Goal: Task Accomplishment & Management: Manage account settings

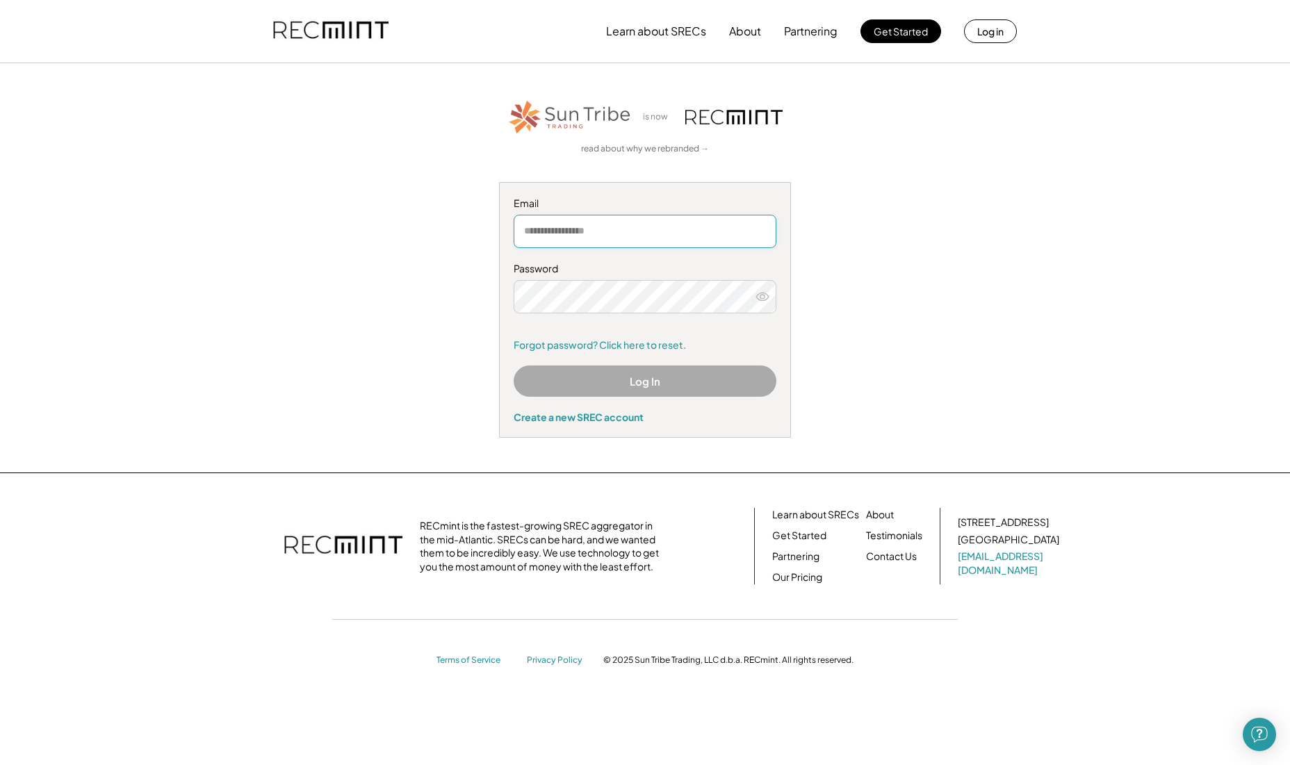
click at [584, 238] on input "email" at bounding box center [644, 231] width 263 height 33
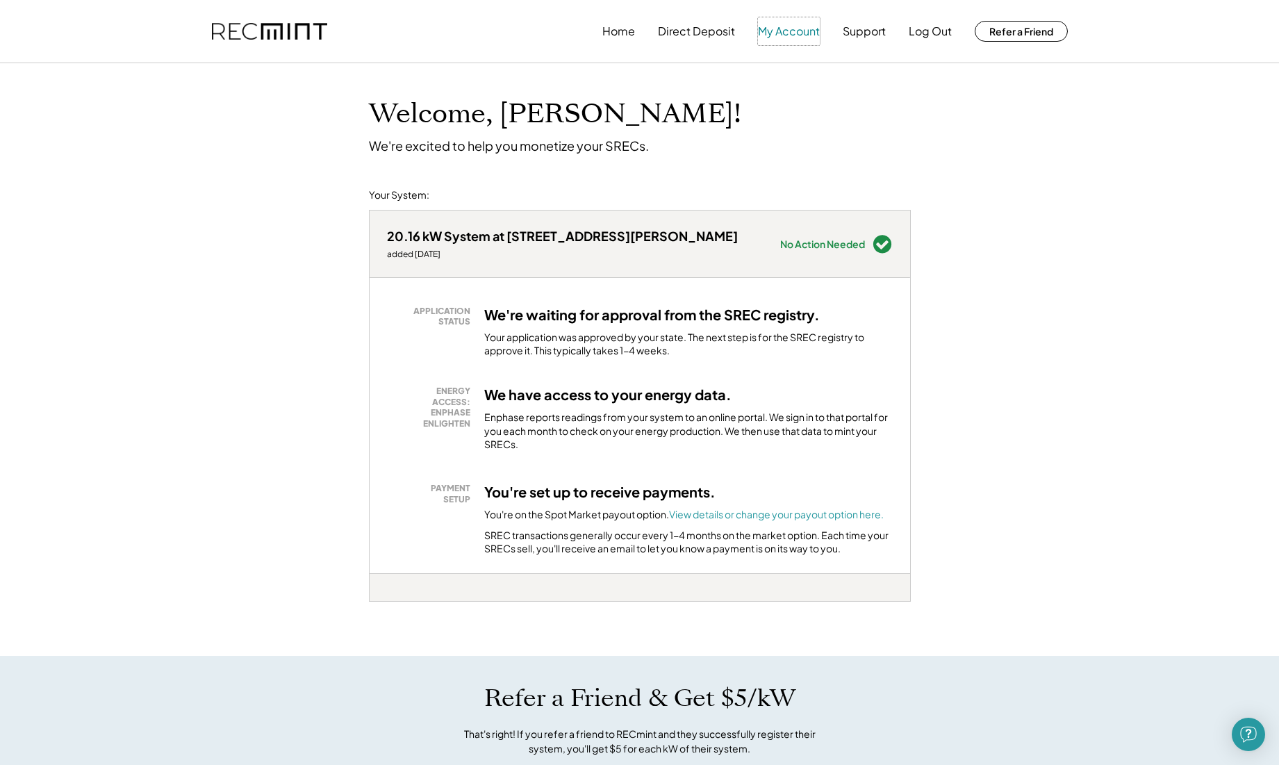
click at [765, 35] on button "My Account" at bounding box center [789, 31] width 62 height 28
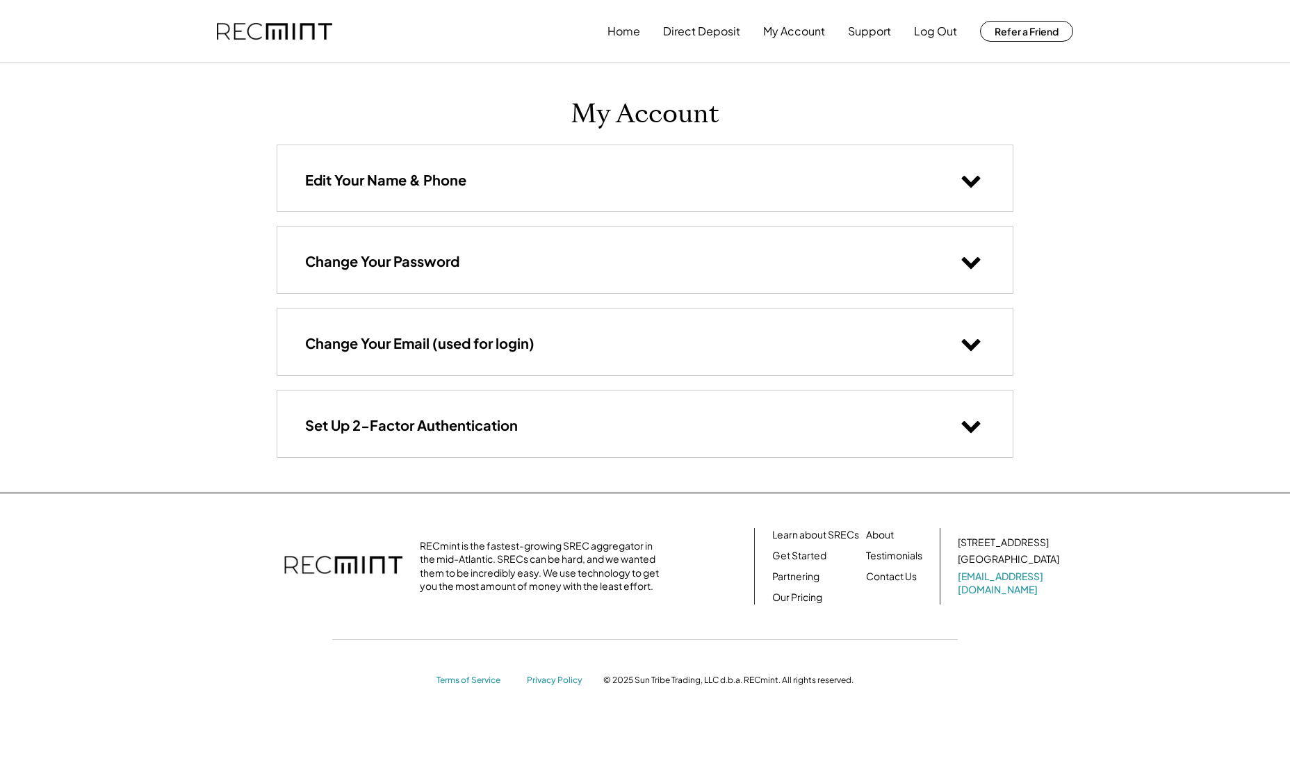
click at [639, 165] on div "Edit Your Name & Phone" at bounding box center [644, 178] width 735 height 66
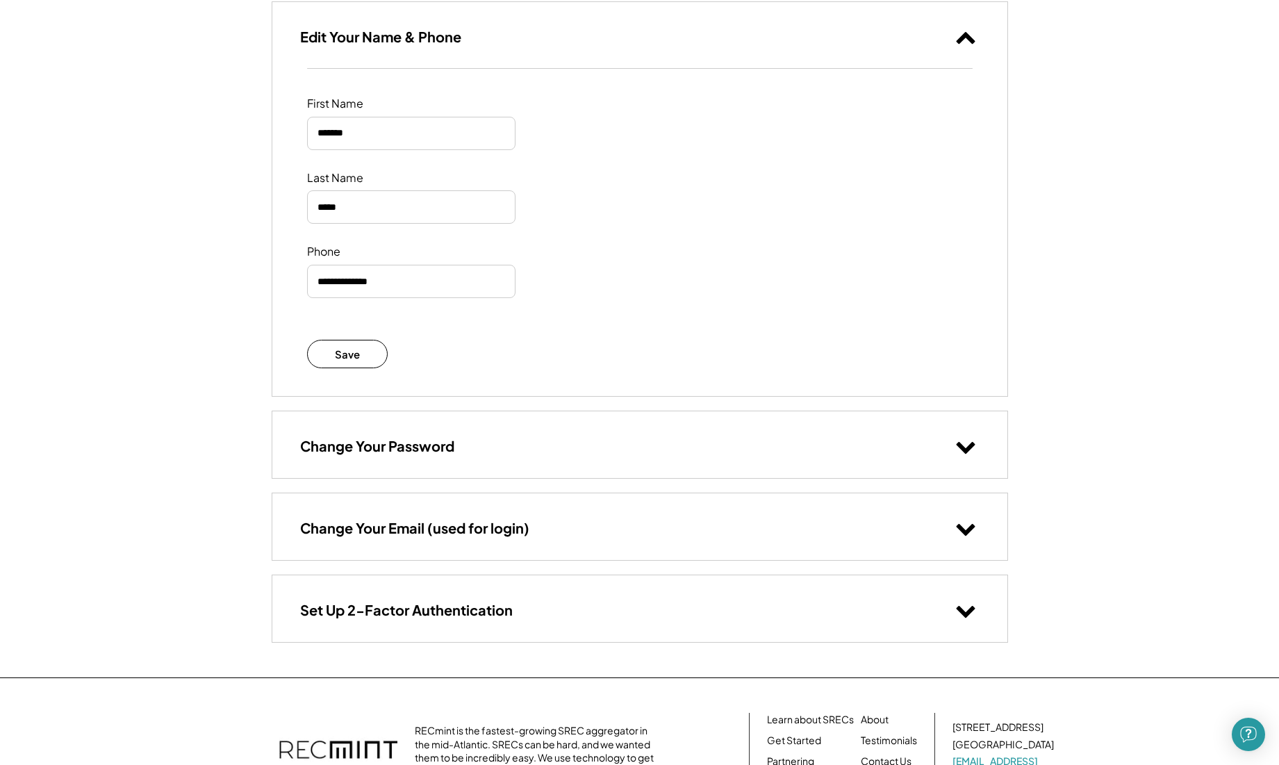
scroll to position [208, 0]
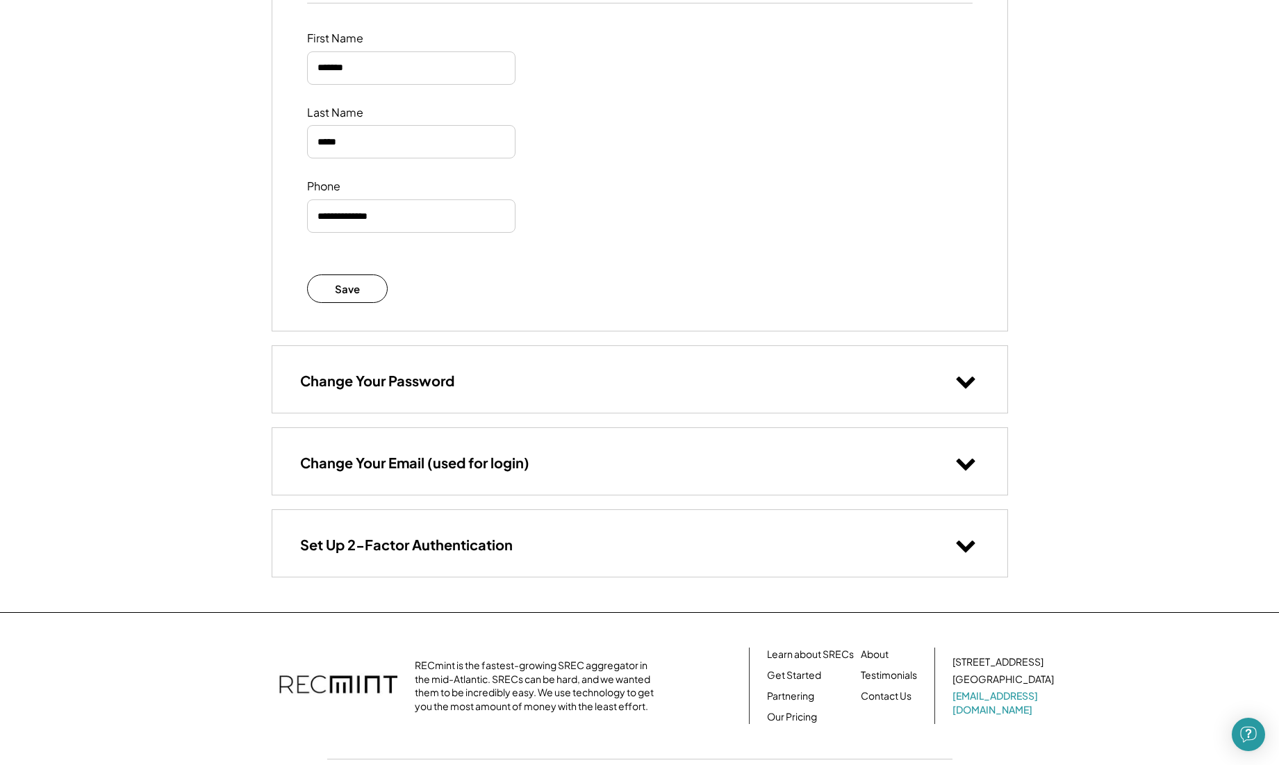
click at [723, 361] on div "Change Your Password" at bounding box center [639, 379] width 735 height 66
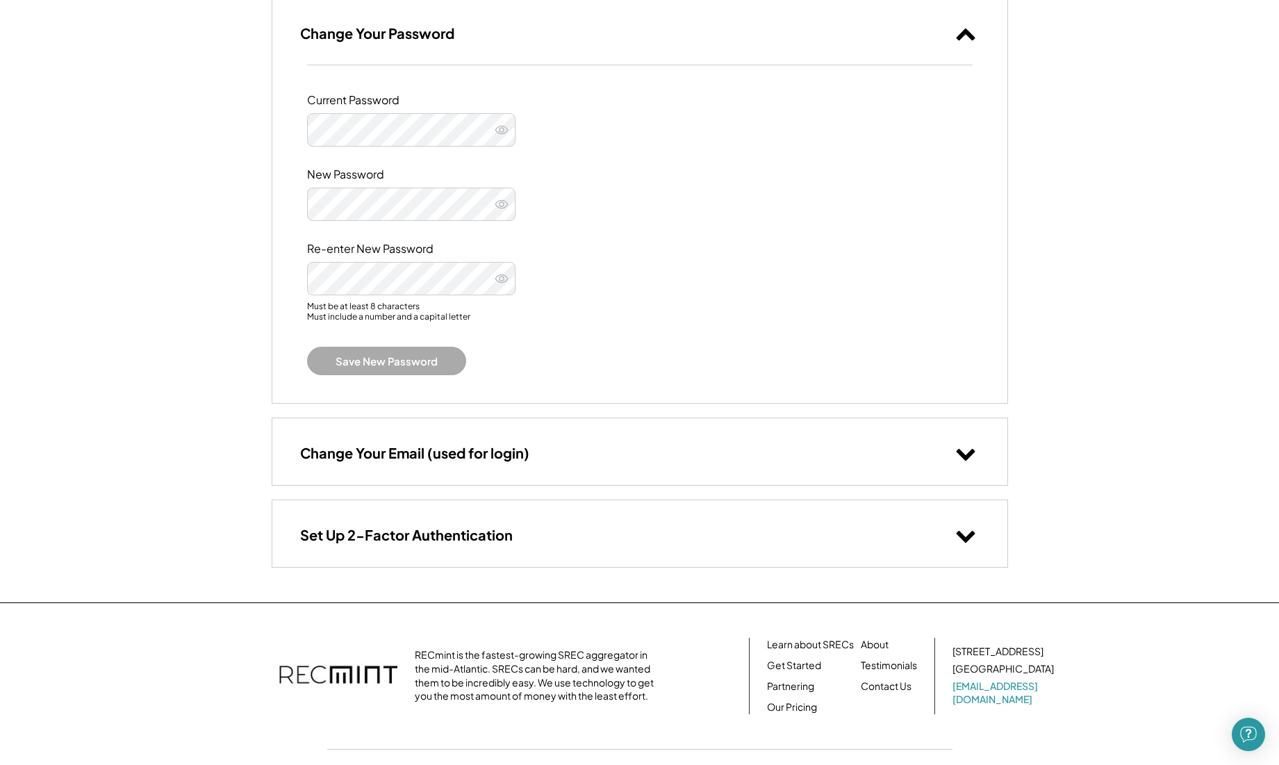
click at [727, 452] on div "Change Your Email (used for login)" at bounding box center [639, 451] width 735 height 66
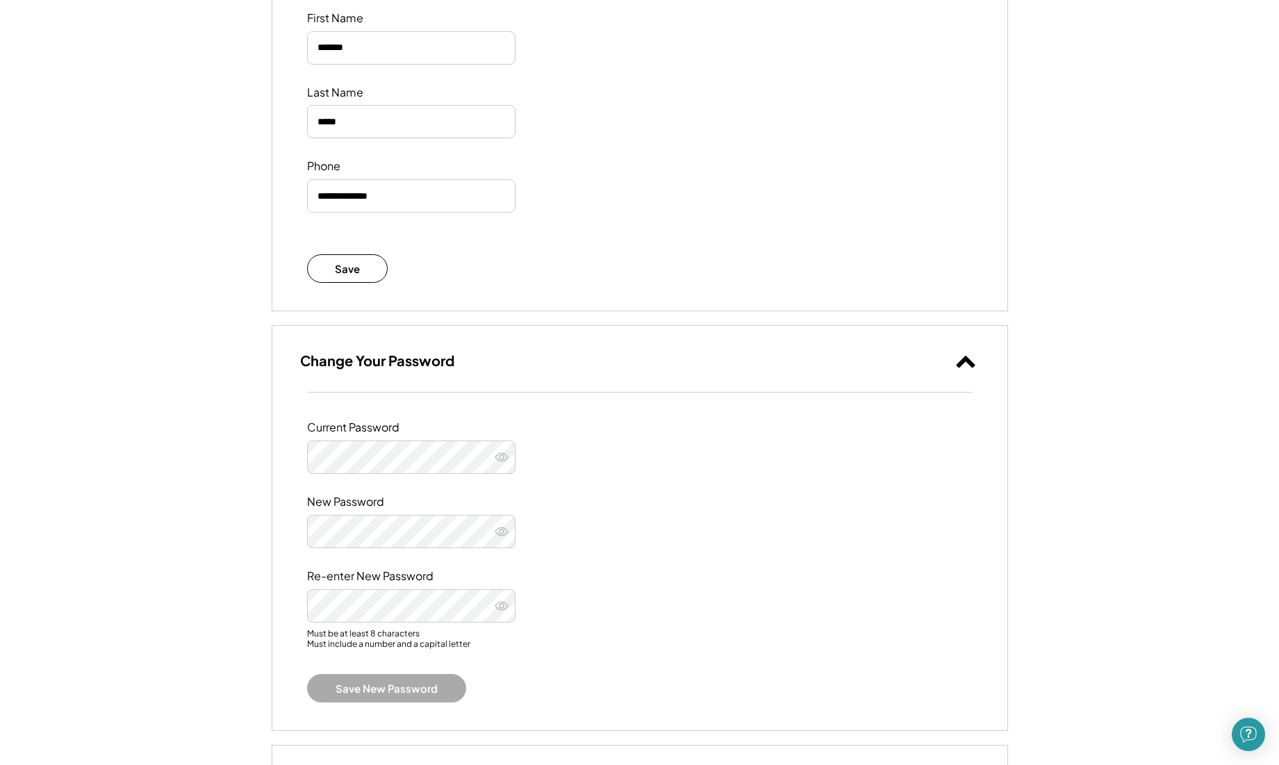
scroll to position [0, 0]
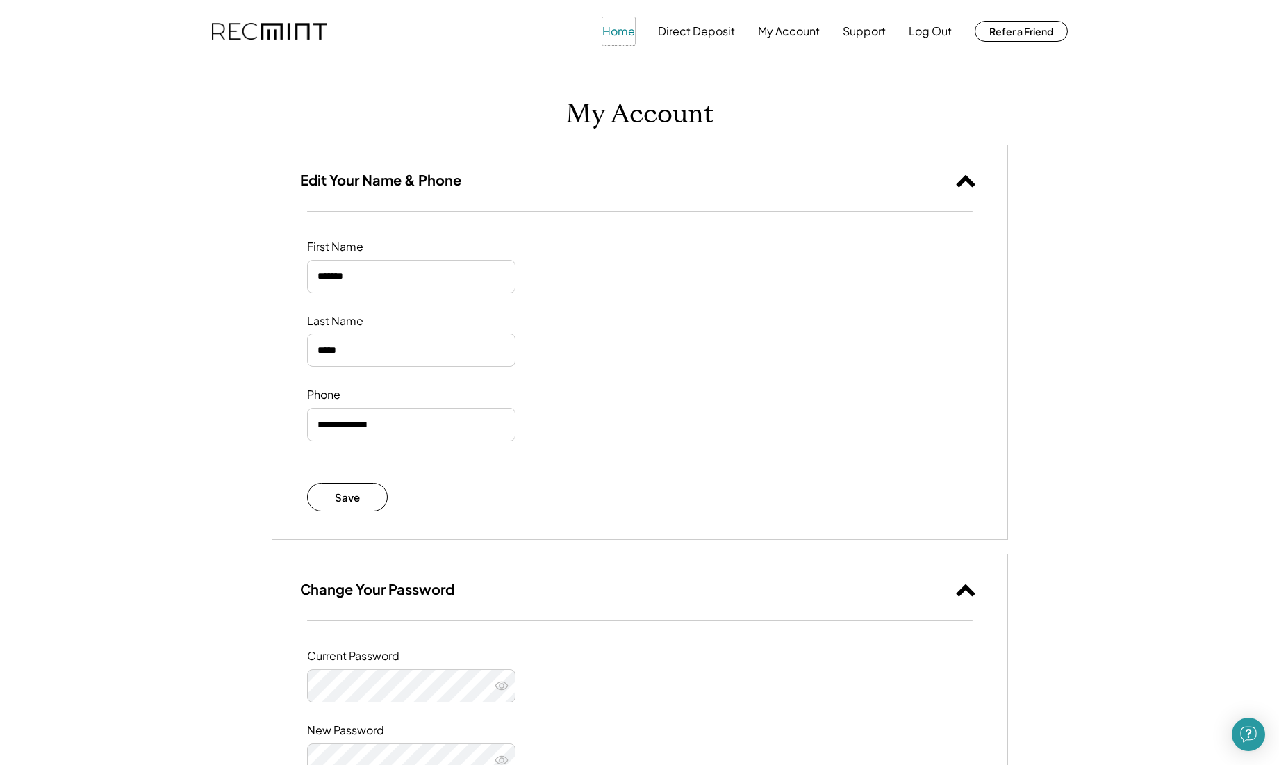
click at [616, 34] on button "Home" at bounding box center [618, 31] width 33 height 28
